Goal: Transaction & Acquisition: Purchase product/service

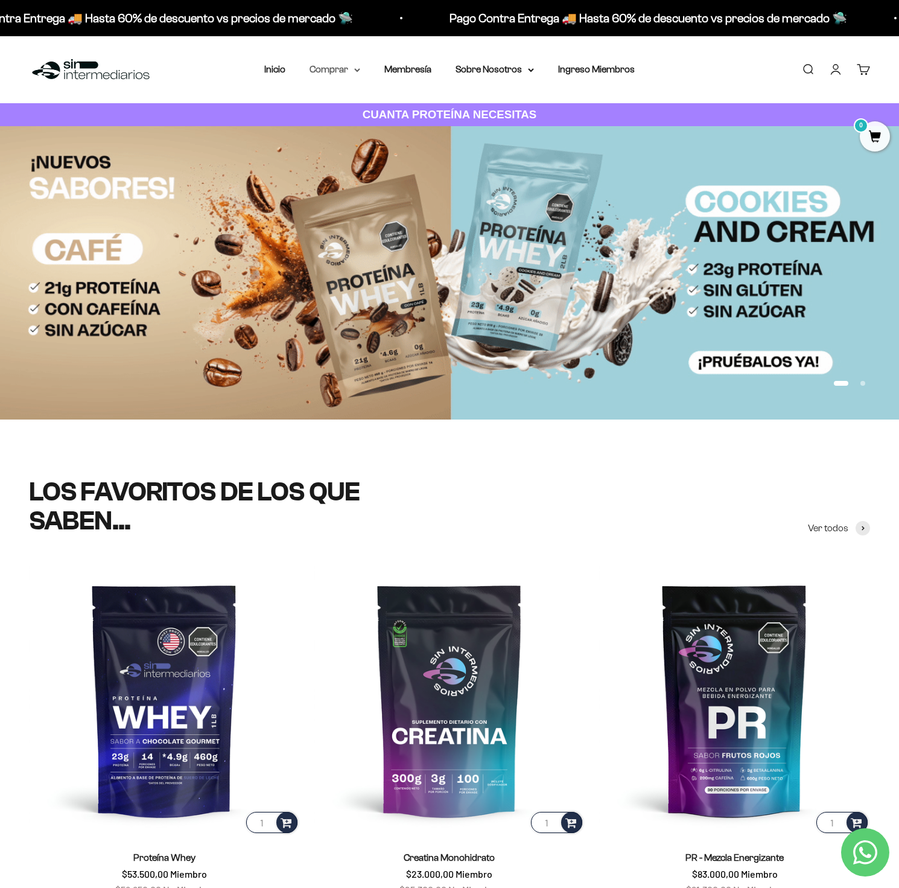
click at [344, 72] on summary "Comprar" at bounding box center [335, 70] width 51 height 16
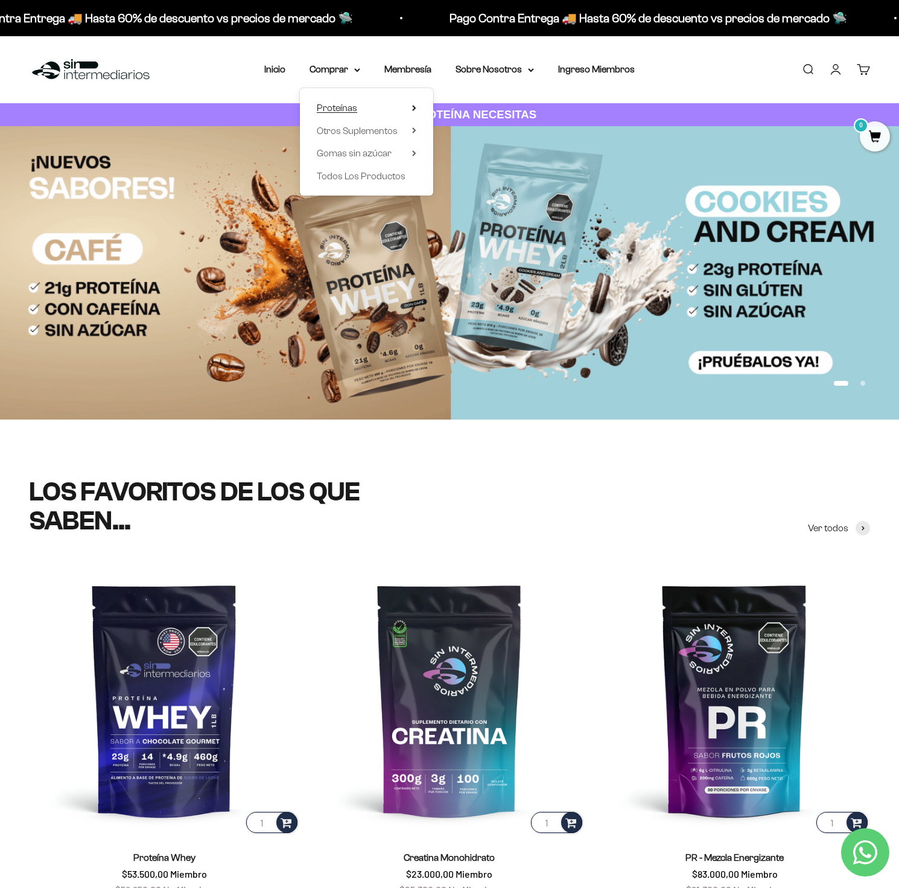
click at [339, 105] on span "Proteínas" at bounding box center [337, 108] width 40 height 10
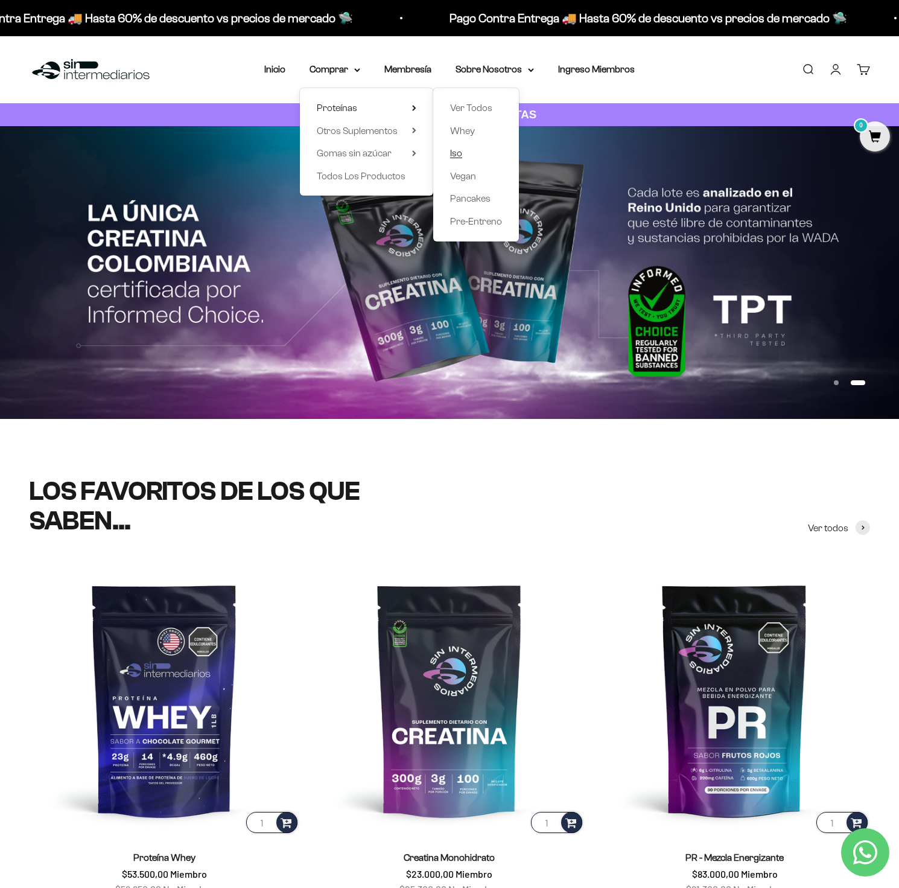
click at [450, 153] on span "Iso" at bounding box center [456, 153] width 12 height 10
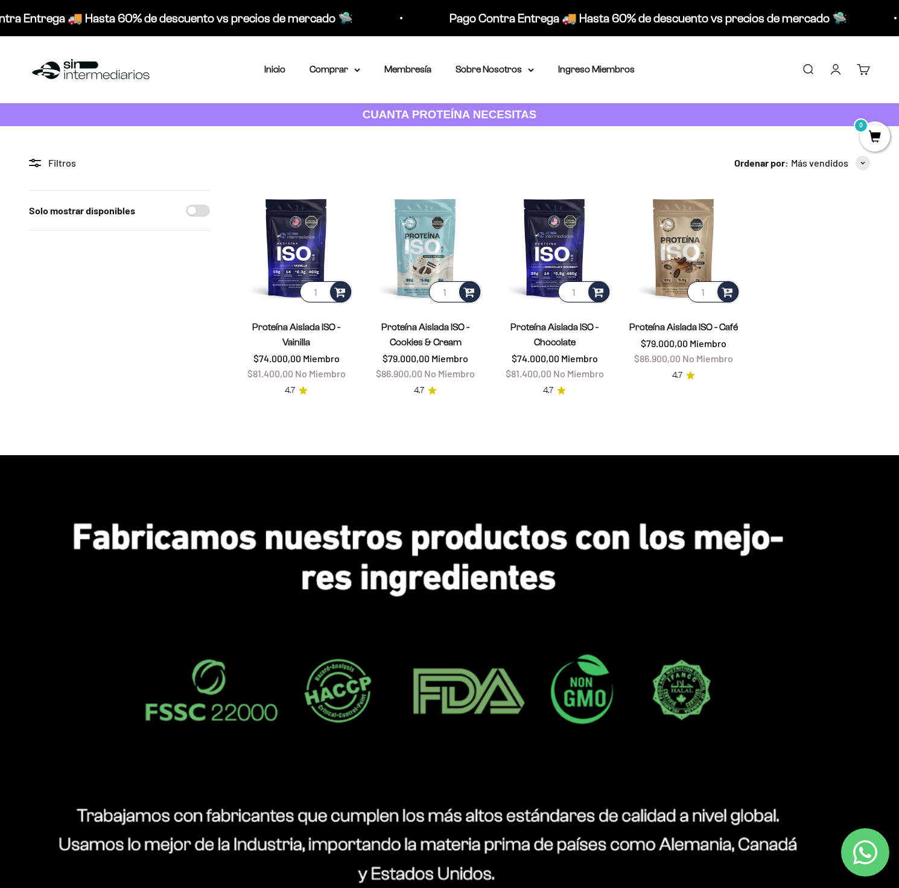
click at [408, 325] on link "Proteína Aislada ISO - Cookies & Cream" at bounding box center [425, 334] width 88 height 25
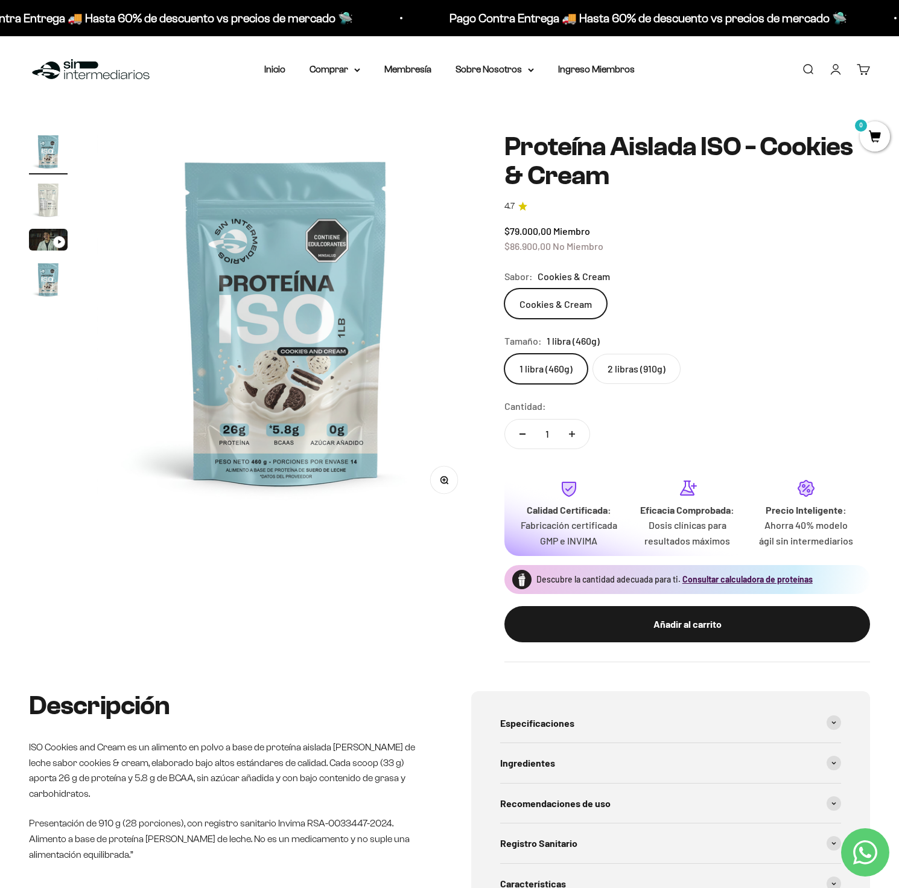
click at [625, 365] on label "2 libras (910g)" at bounding box center [637, 369] width 88 height 30
click at [505, 354] on input "2 libras (910g)" at bounding box center [504, 353] width 1 height 1
